Goal: Navigation & Orientation: Find specific page/section

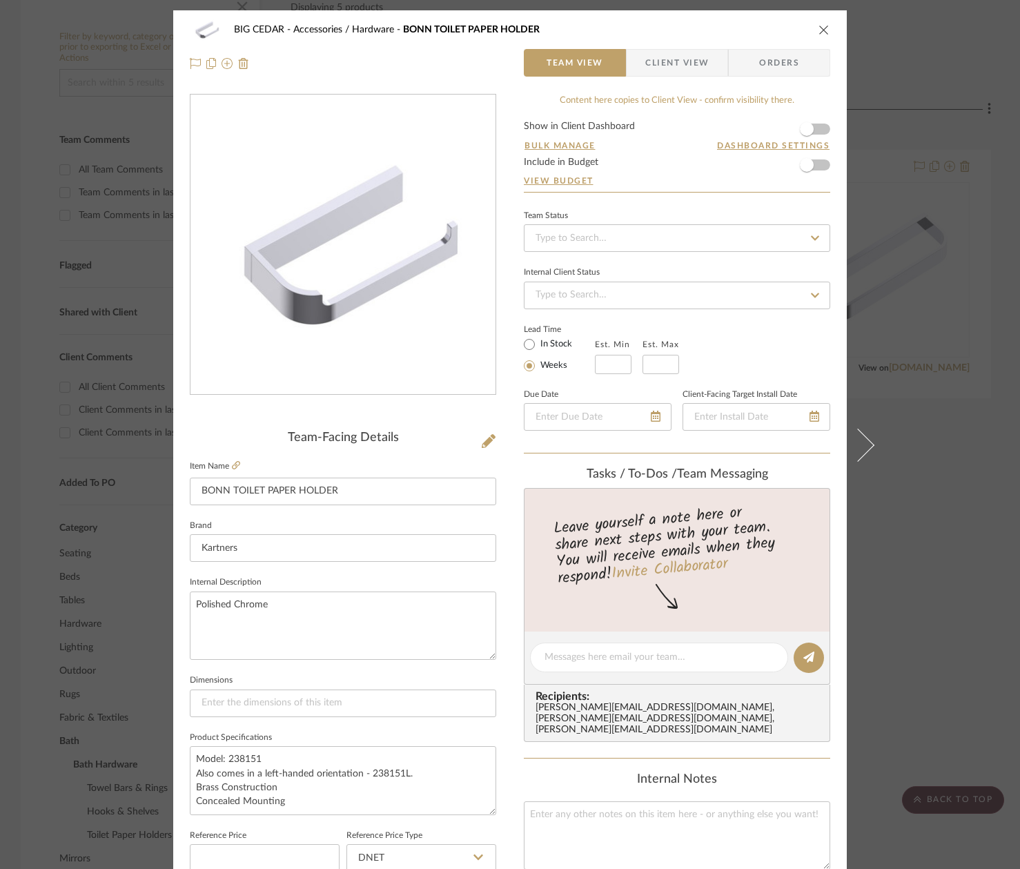
click at [818, 31] on icon "close" at bounding box center [823, 29] width 11 height 11
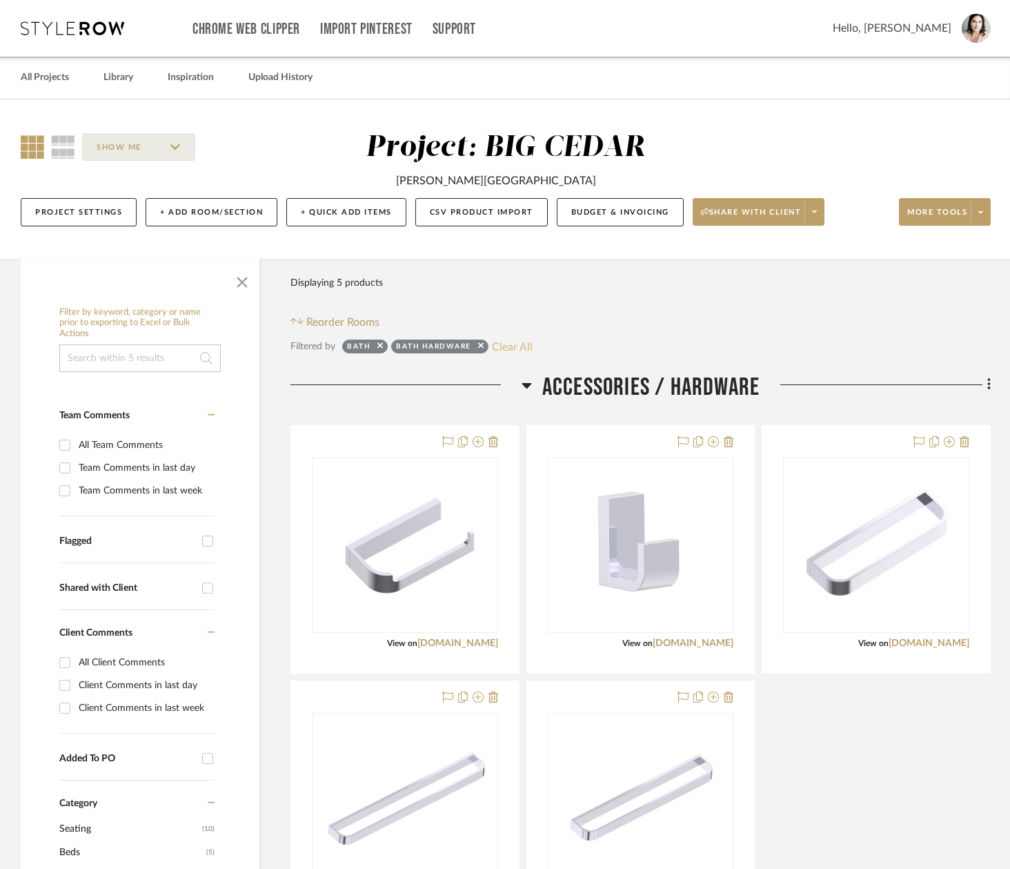
click at [510, 346] on button "Clear All" at bounding box center [512, 346] width 41 height 18
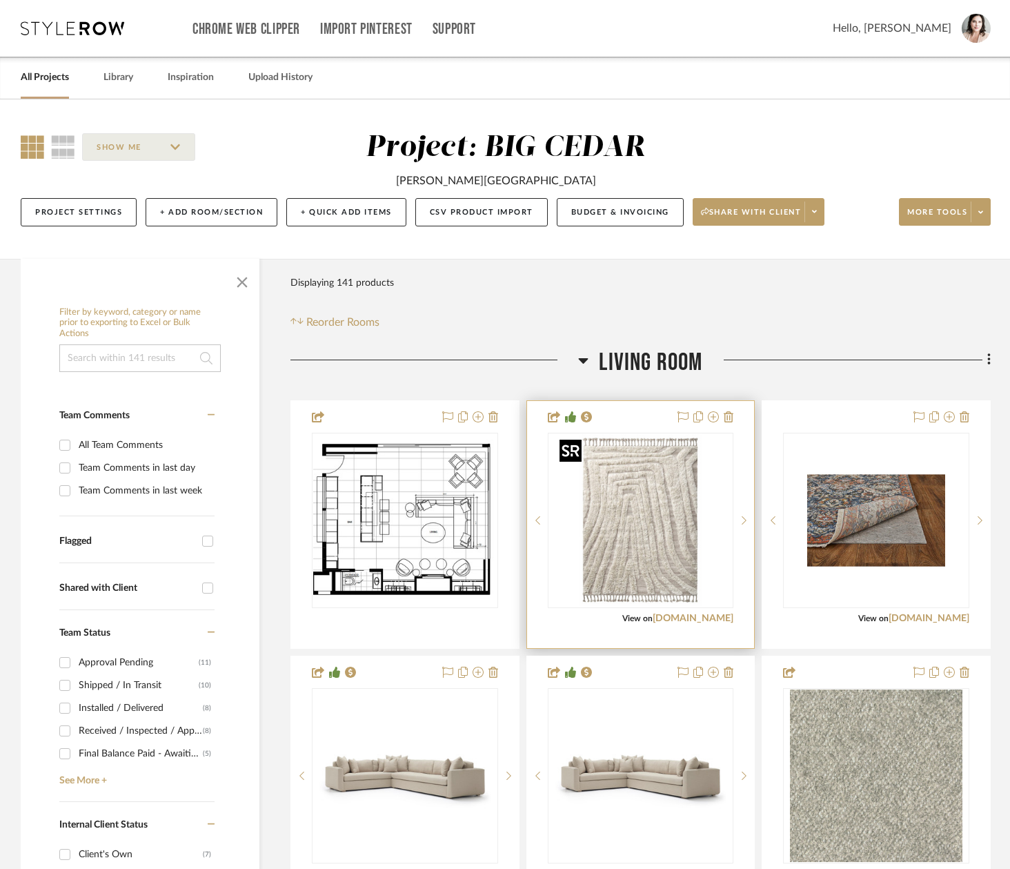
click at [653, 519] on img "0" at bounding box center [640, 520] width 172 height 172
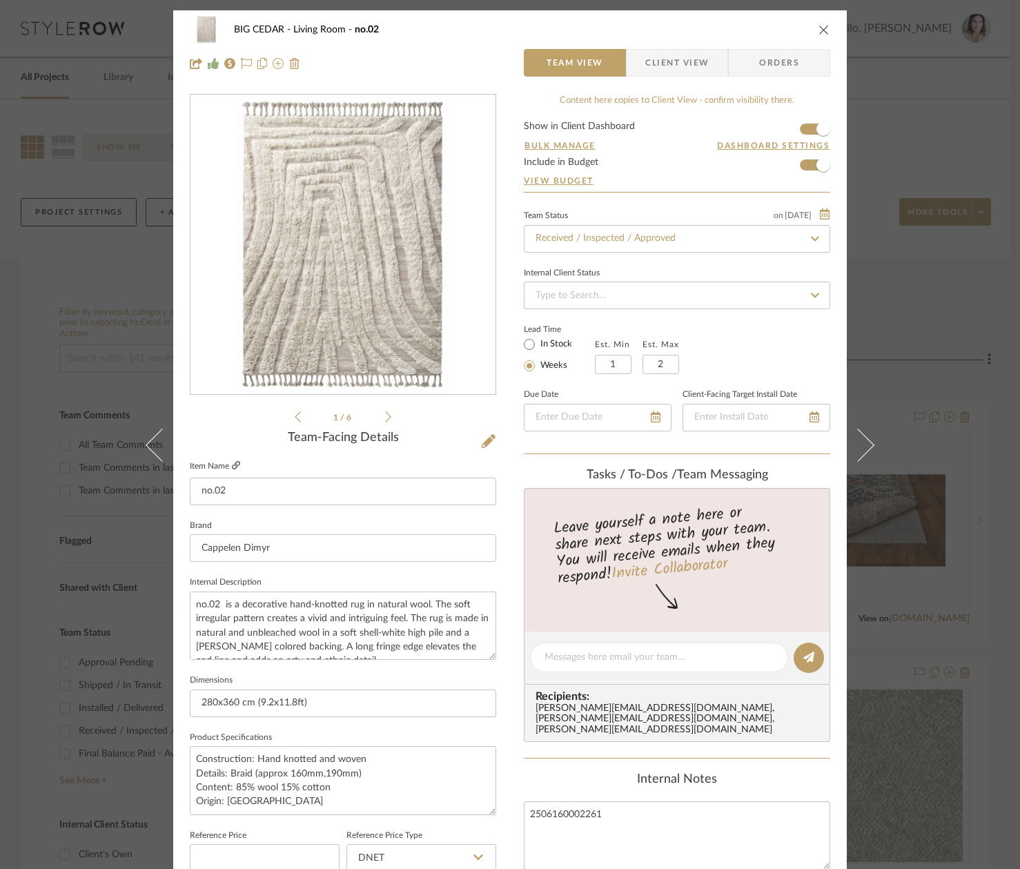
click at [233, 464] on icon at bounding box center [236, 465] width 8 height 8
click at [97, 48] on div "BIG CEDAR Living Room no.02 Team View Client View Orders 1 / 6 Team-Facing Deta…" at bounding box center [510, 434] width 1020 height 869
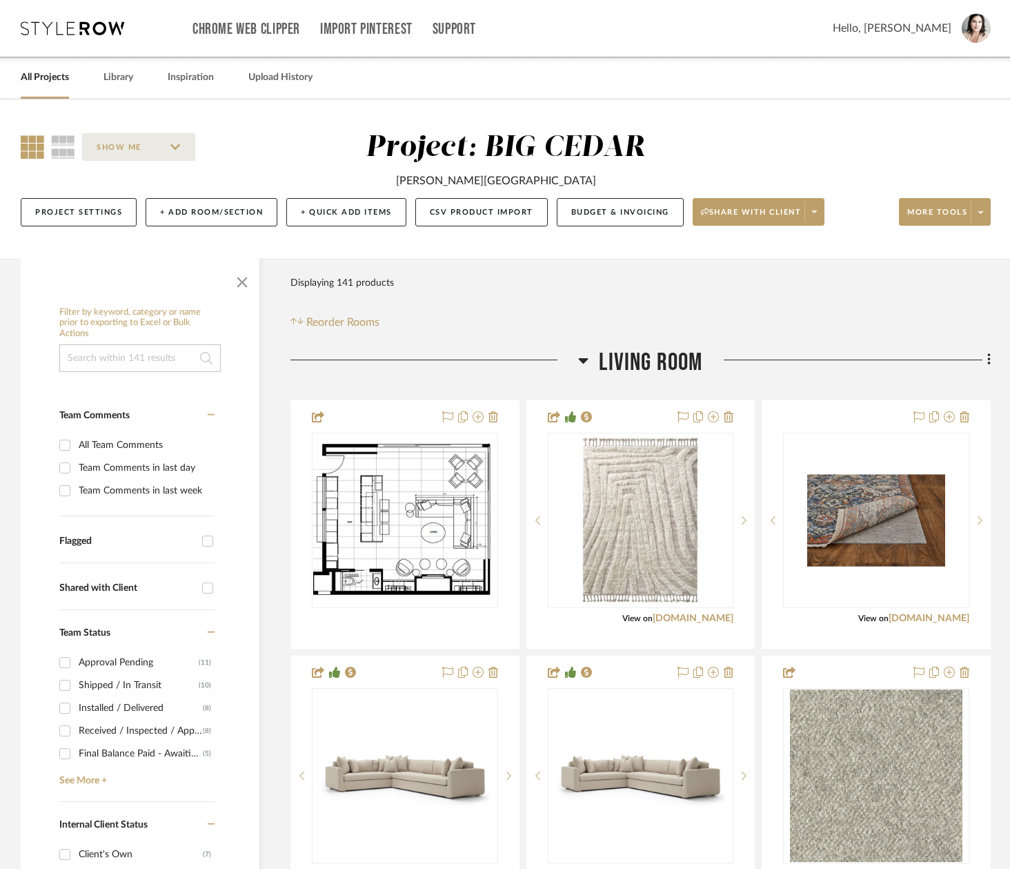
click at [39, 79] on link "All Projects" at bounding box center [45, 77] width 48 height 19
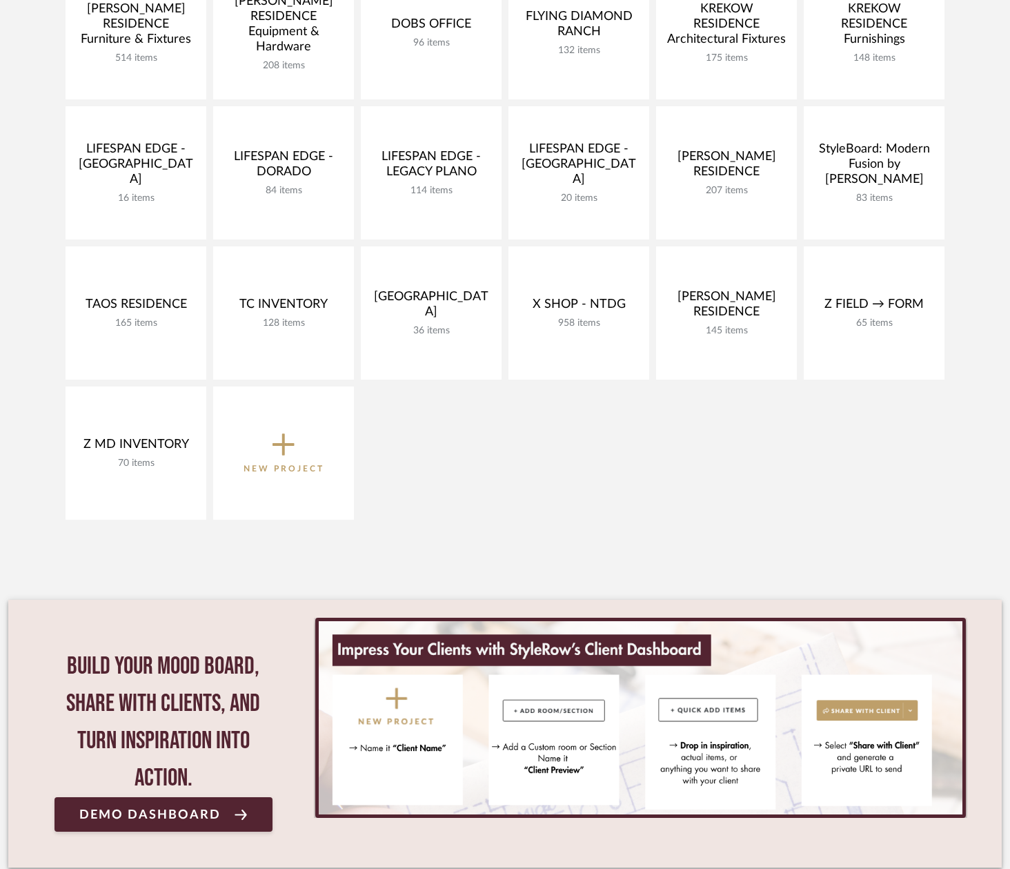
scroll to position [613, 0]
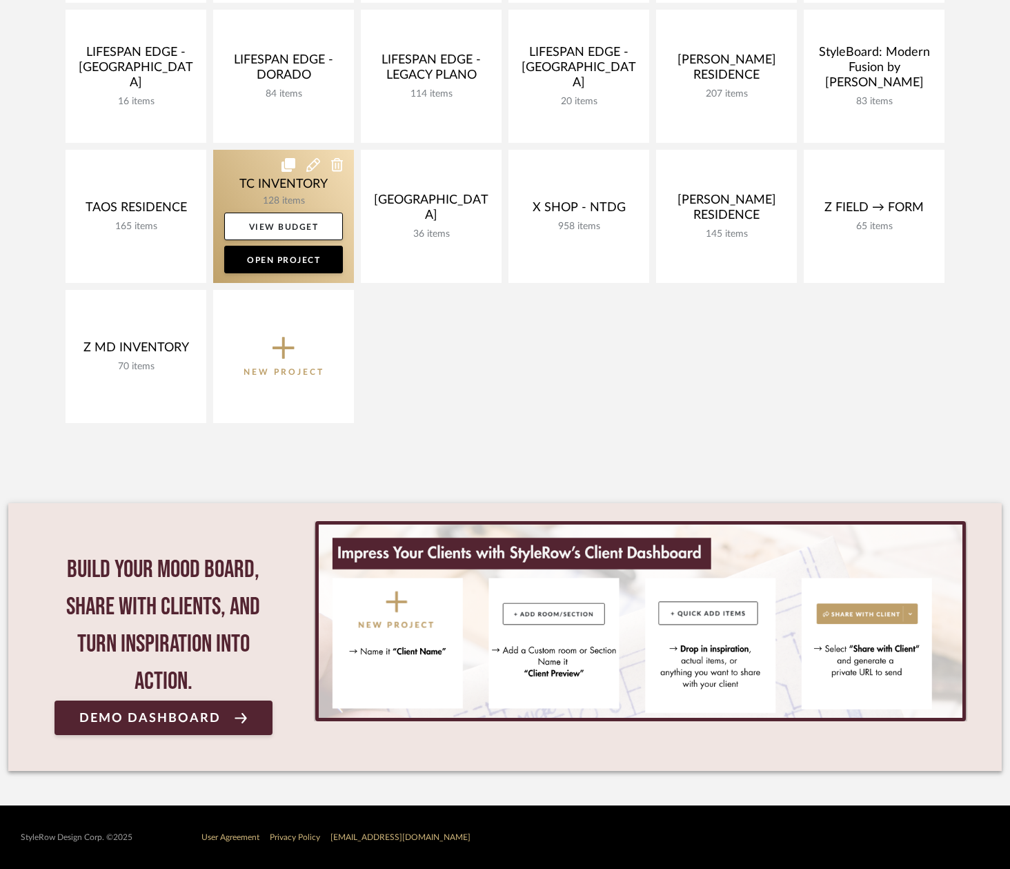
click at [252, 187] on link at bounding box center [283, 216] width 141 height 133
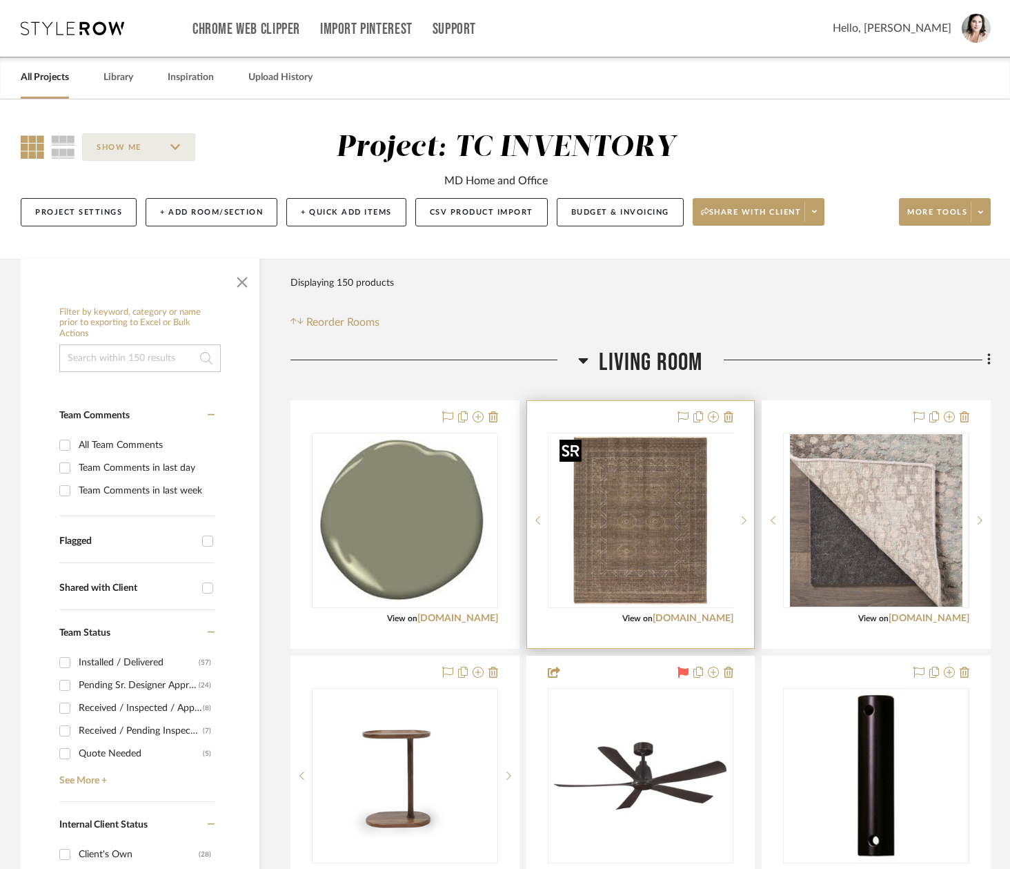
click at [602, 522] on div at bounding box center [641, 520] width 186 height 175
click at [657, 570] on img "0" at bounding box center [640, 520] width 172 height 172
